Goal: Register for event/course

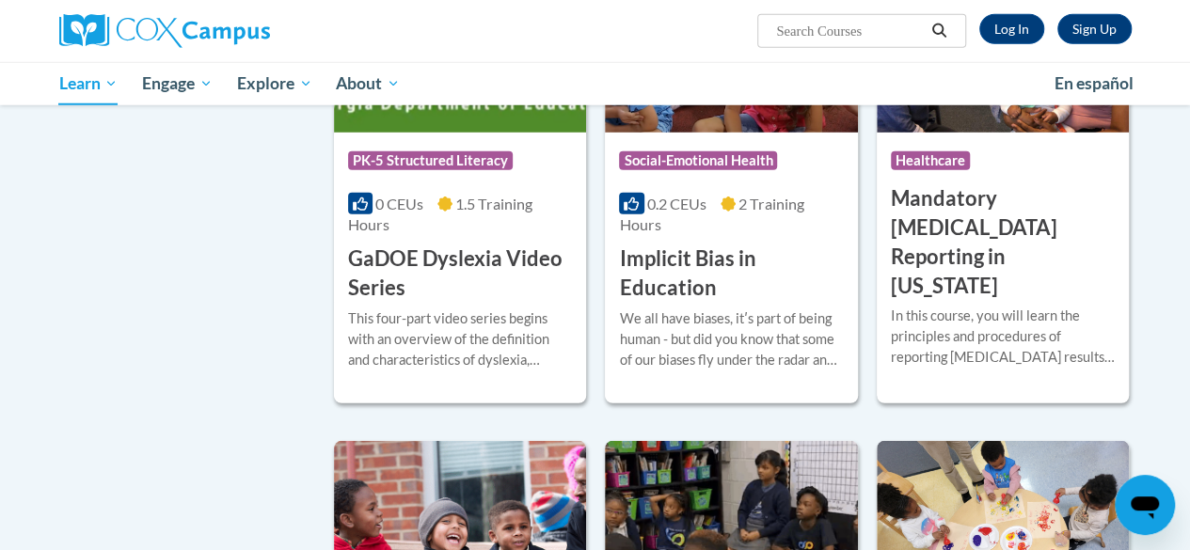
scroll to position [2592, 0]
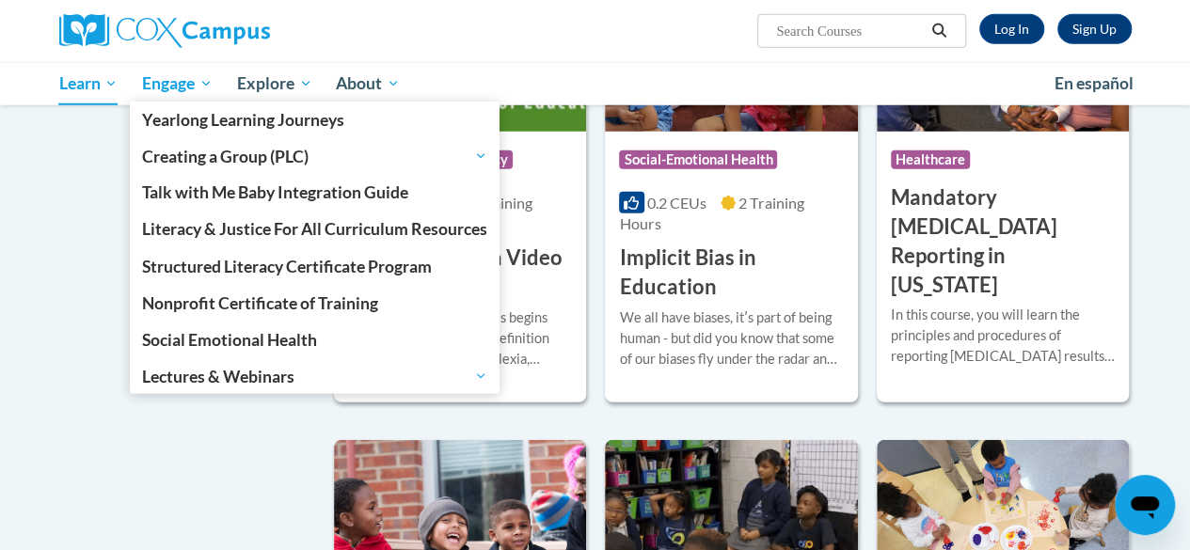
click at [171, 78] on span "Engage" at bounding box center [177, 83] width 71 height 23
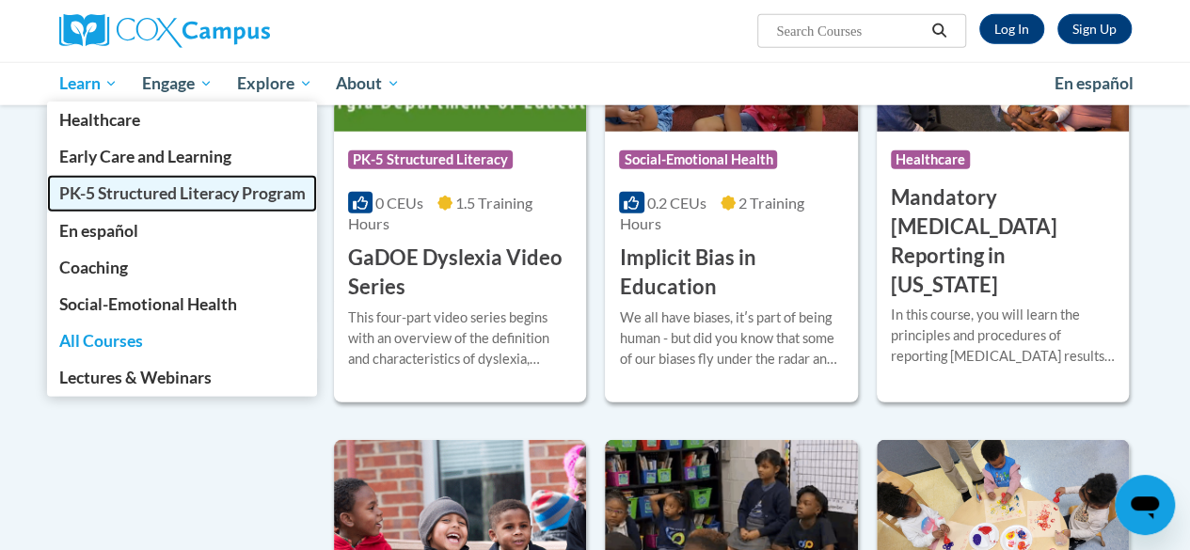
click at [100, 202] on span "PK-5 Structured Literacy Program" at bounding box center [181, 193] width 246 height 20
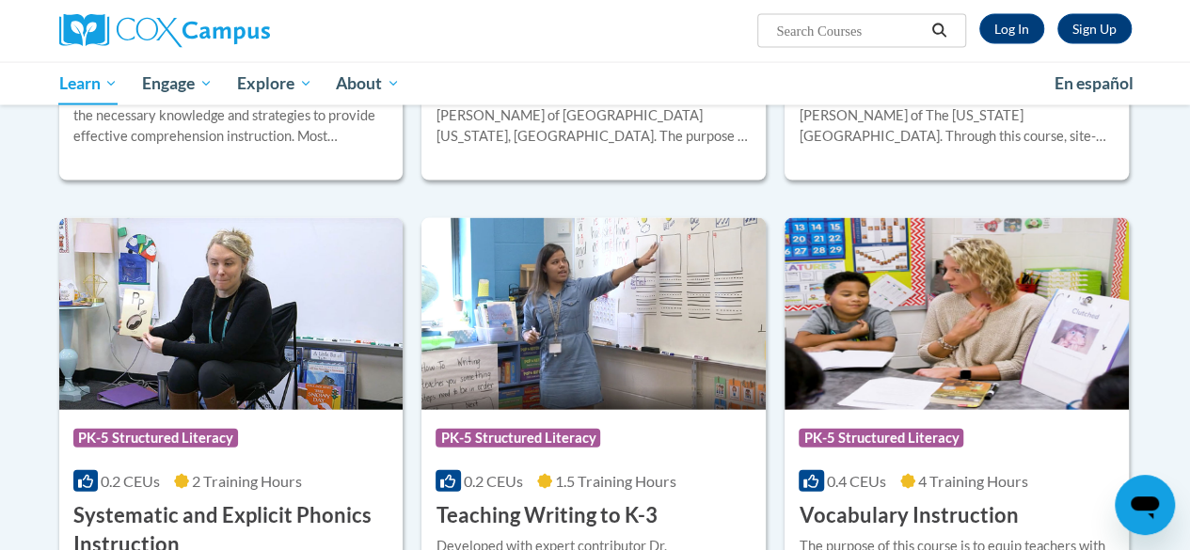
scroll to position [1942, 0]
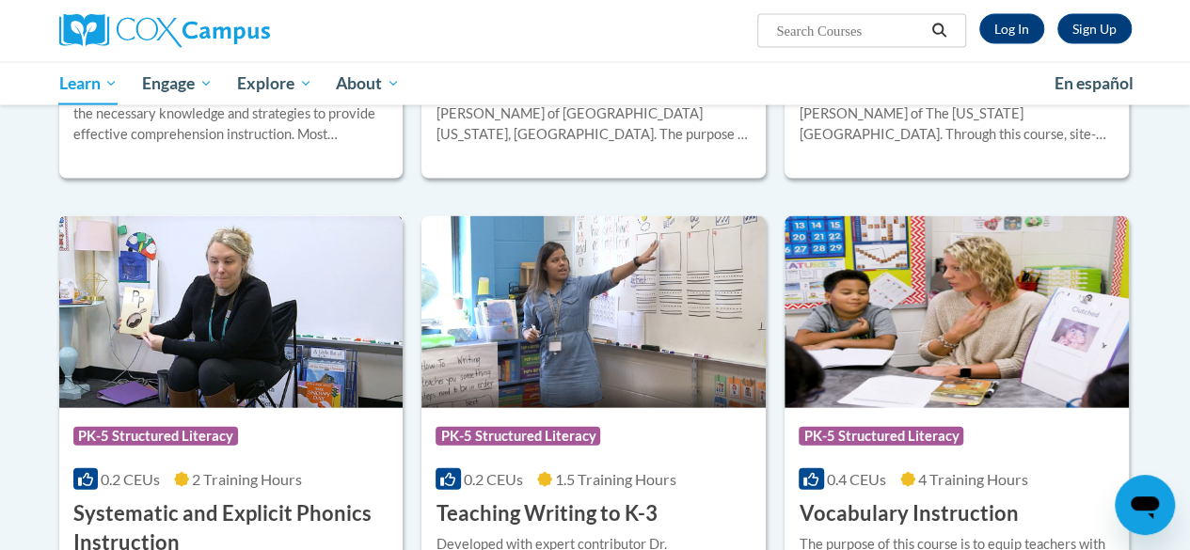
click at [235, 310] on img at bounding box center [231, 312] width 344 height 192
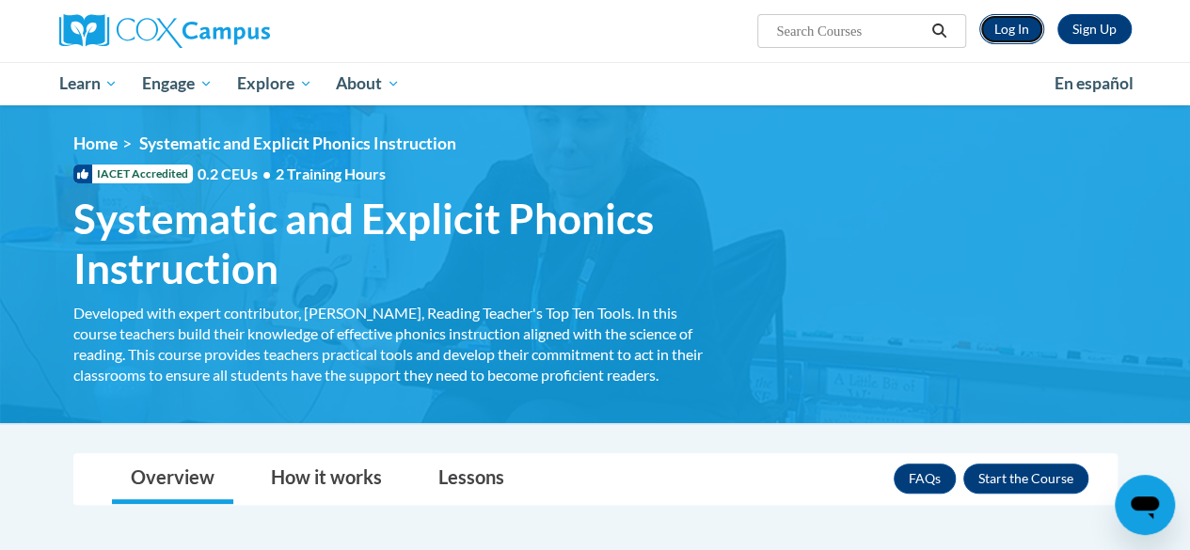
click at [1008, 28] on link "Log In" at bounding box center [1011, 29] width 65 height 30
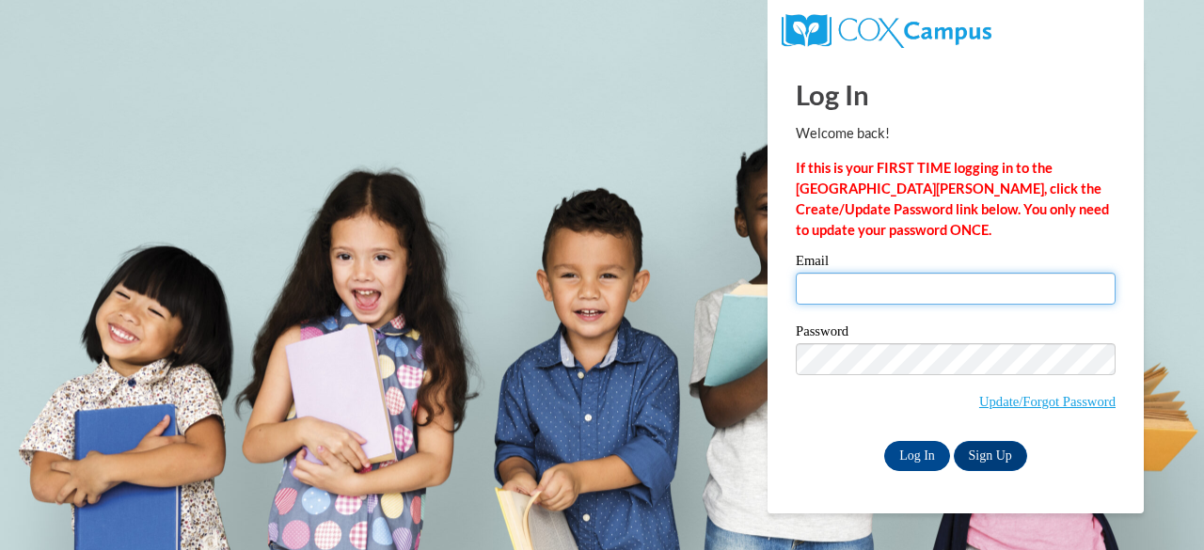
click at [942, 288] on input "Email" at bounding box center [956, 289] width 320 height 32
type input "[EMAIL_ADDRESS][DOMAIN_NAME]"
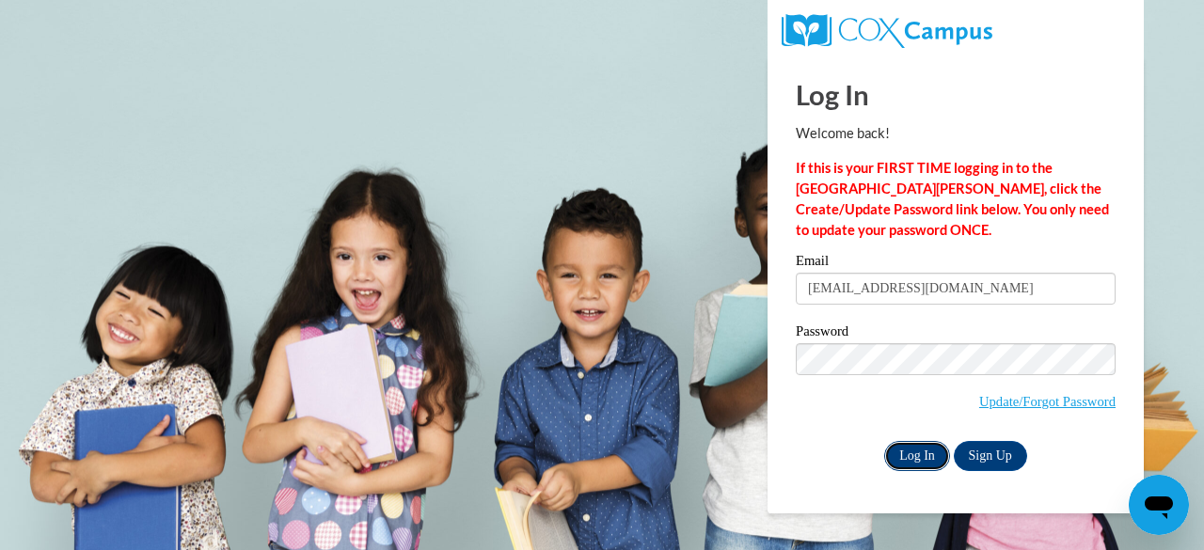
click at [898, 445] on input "Log In" at bounding box center [917, 456] width 66 height 30
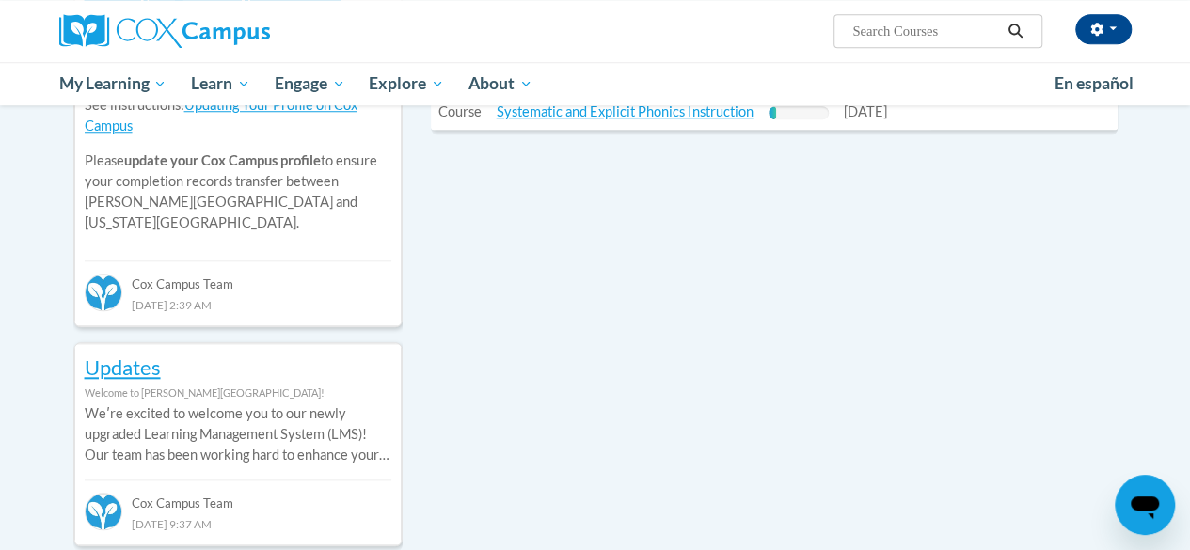
scroll to position [771, 0]
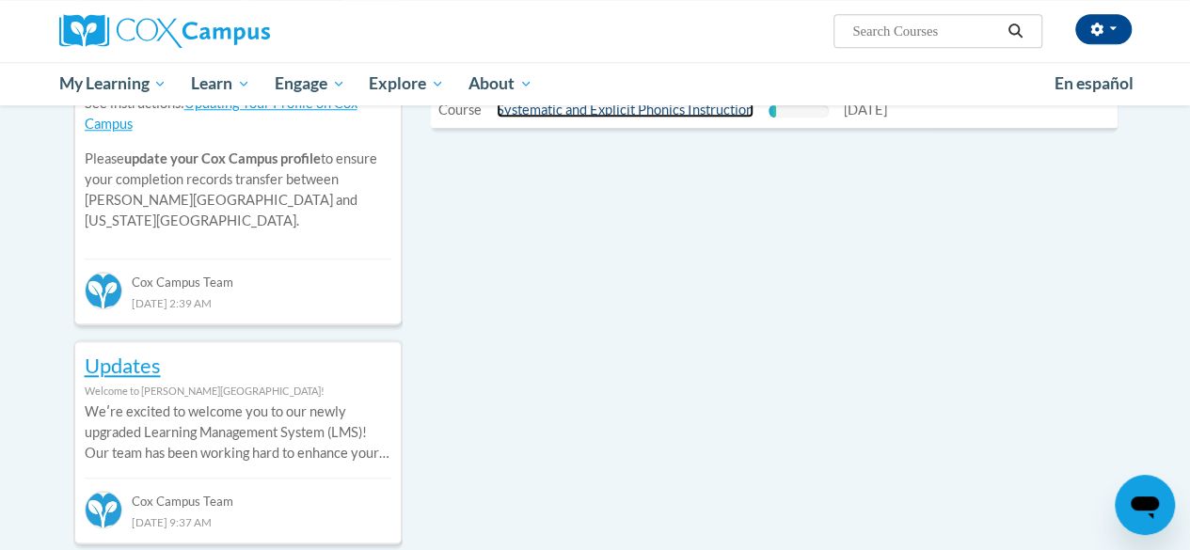
click at [625, 110] on link "Systematic and Explicit Phonics Instruction" at bounding box center [625, 110] width 257 height 16
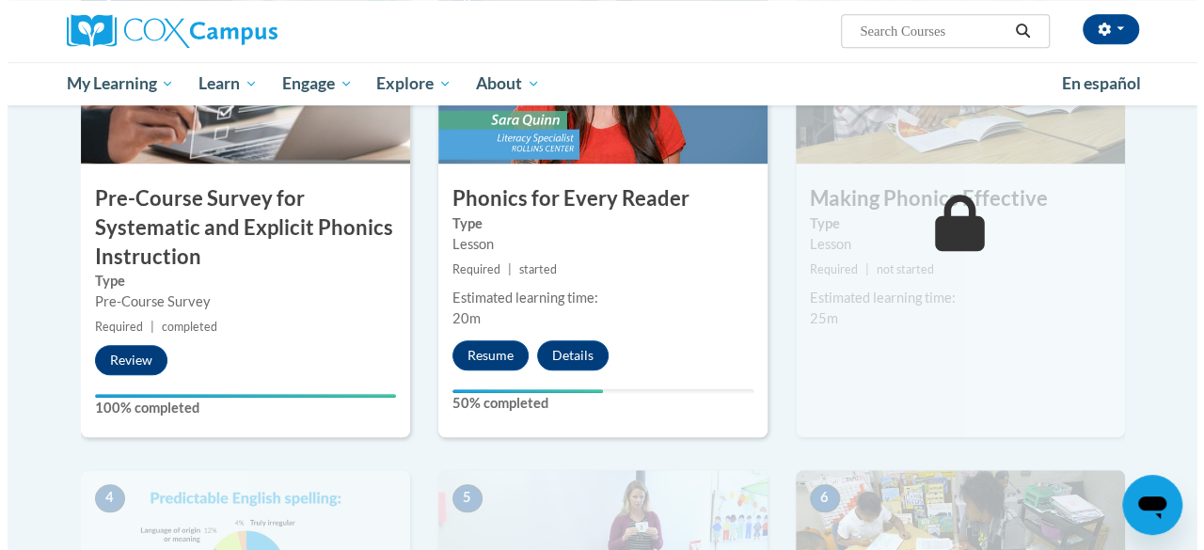
scroll to position [589, 0]
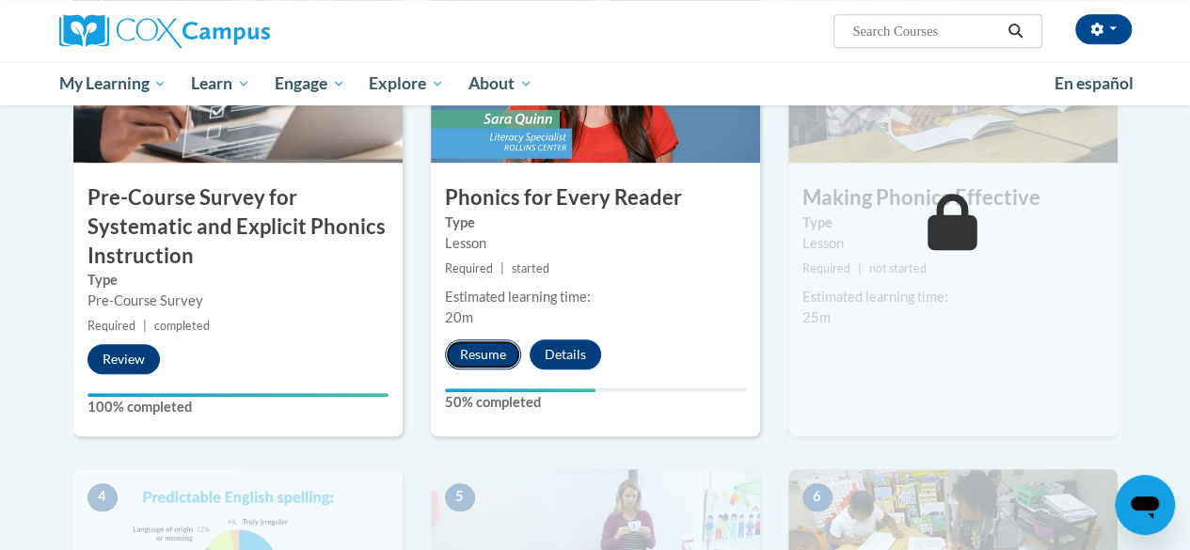
click at [495, 349] on button "Resume" at bounding box center [483, 355] width 76 height 30
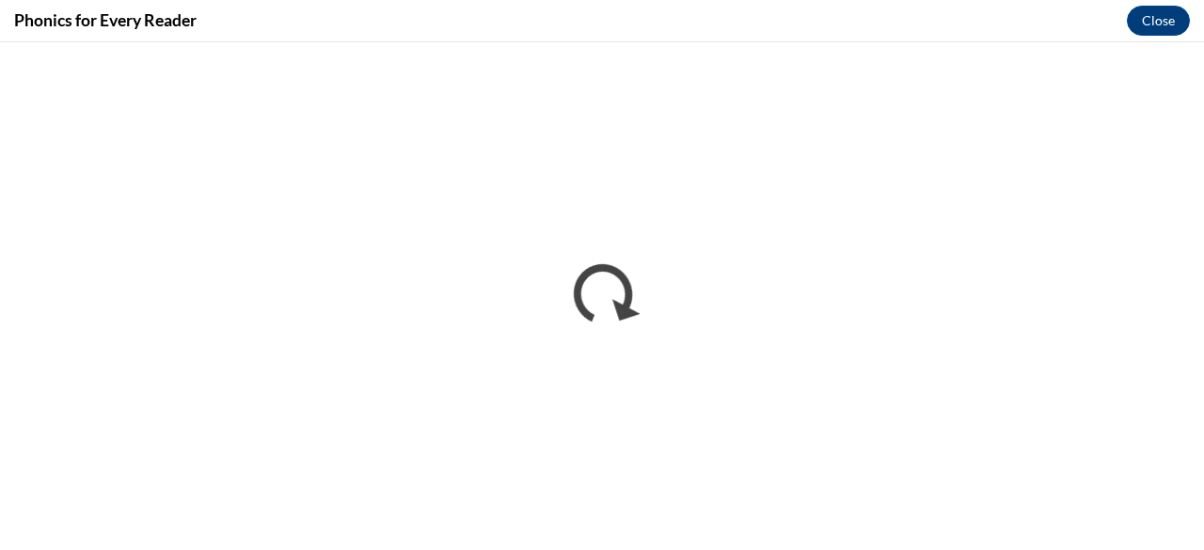
scroll to position [0, 0]
